Goal: Check status: Check status

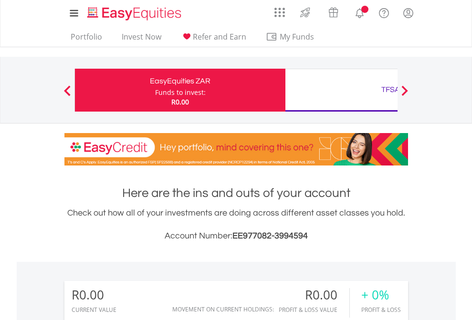
scroll to position [92, 150]
click at [155, 90] on div "Funds to invest:" at bounding box center [180, 93] width 51 height 10
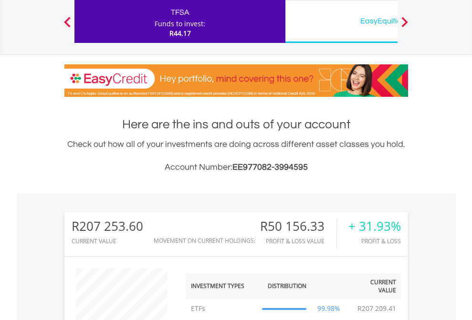
click at [341, 21] on div "EasyEquities USD" at bounding box center [390, 20] width 199 height 13
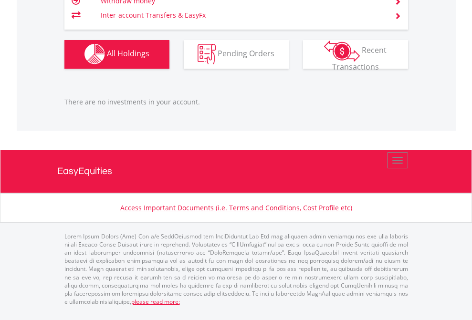
scroll to position [92, 150]
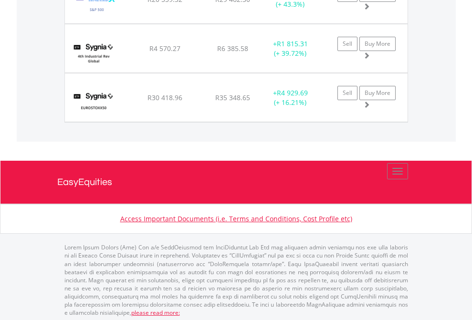
scroll to position [69, 0]
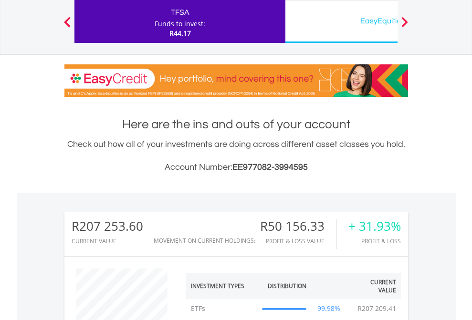
click at [341, 21] on div "EasyEquities USD" at bounding box center [390, 20] width 199 height 13
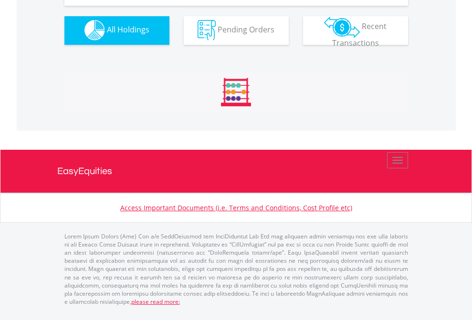
scroll to position [944, 0]
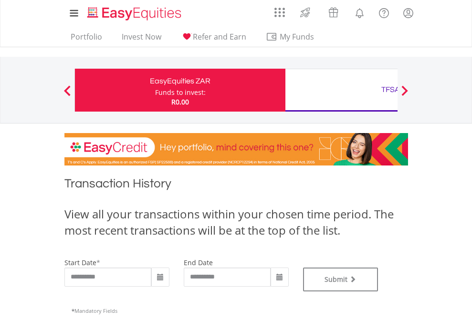
type input "**********"
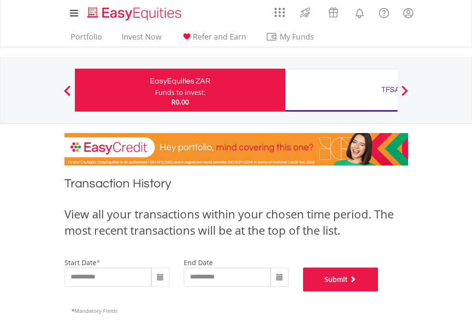
click at [378, 291] on button "Submit" at bounding box center [340, 280] width 75 height 24
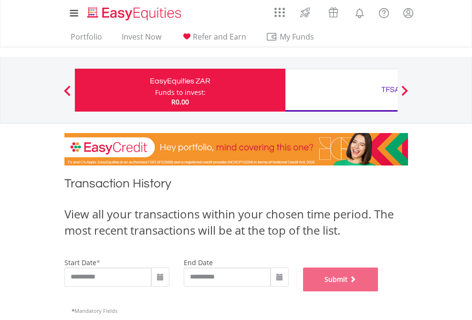
scroll to position [387, 0]
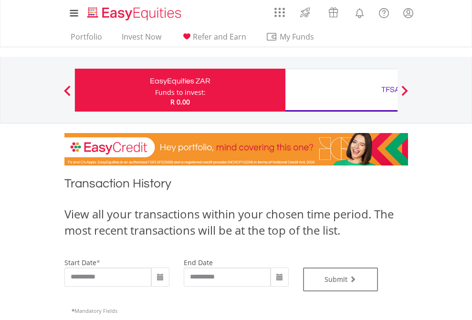
click at [341, 90] on div "TFSA" at bounding box center [390, 89] width 199 height 13
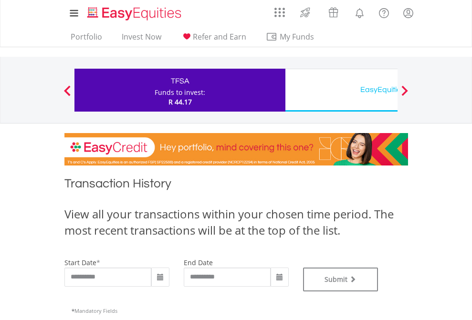
type input "**********"
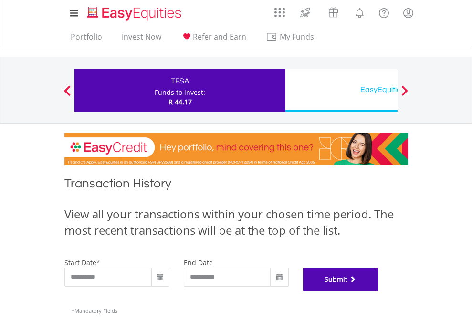
click at [378, 291] on button "Submit" at bounding box center [340, 280] width 75 height 24
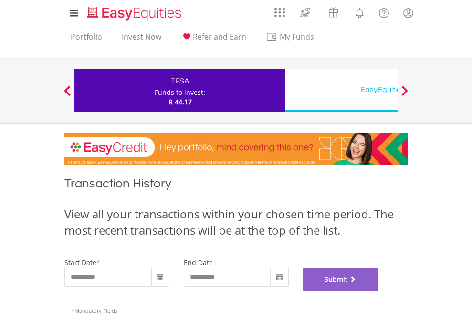
scroll to position [387, 0]
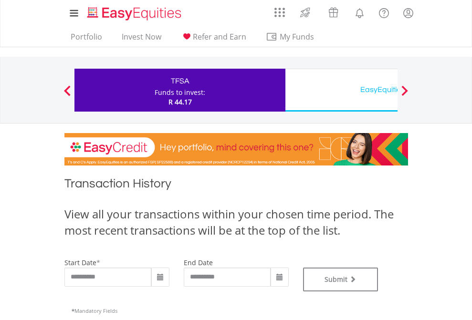
click at [341, 90] on div "EasyEquities USD" at bounding box center [390, 89] width 199 height 13
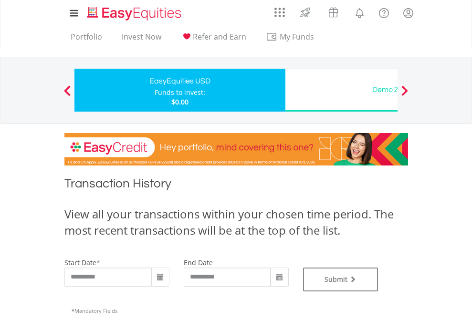
type input "**********"
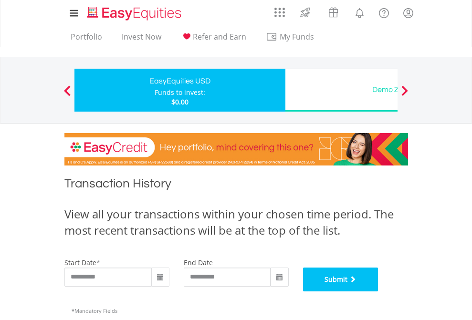
click at [378, 291] on button "Submit" at bounding box center [340, 280] width 75 height 24
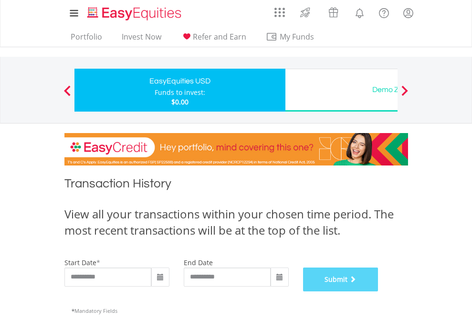
scroll to position [387, 0]
